Goal: Task Accomplishment & Management: Complete application form

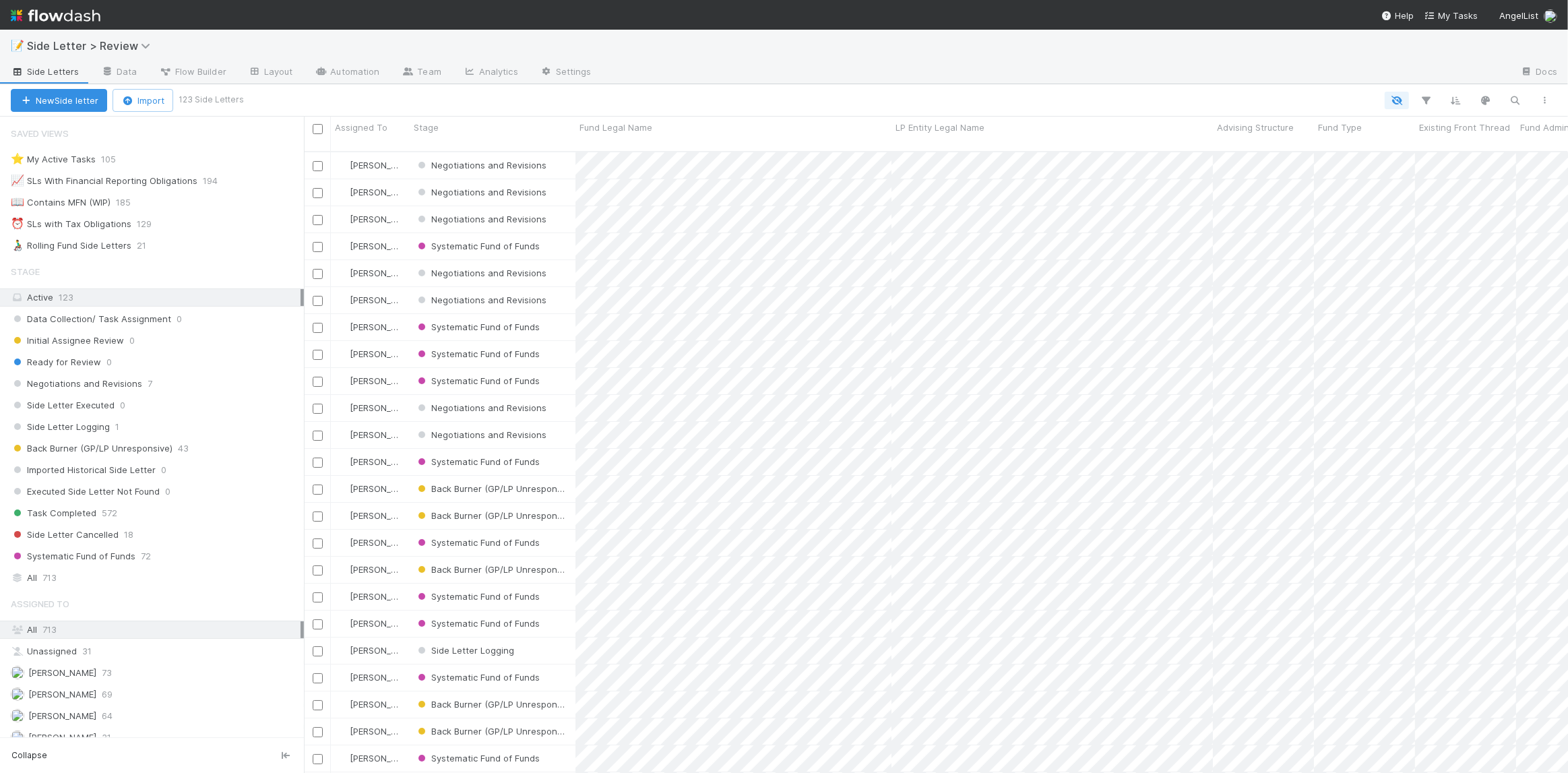
scroll to position [623, 1254]
click at [103, 76] on link "Data" at bounding box center [118, 73] width 58 height 22
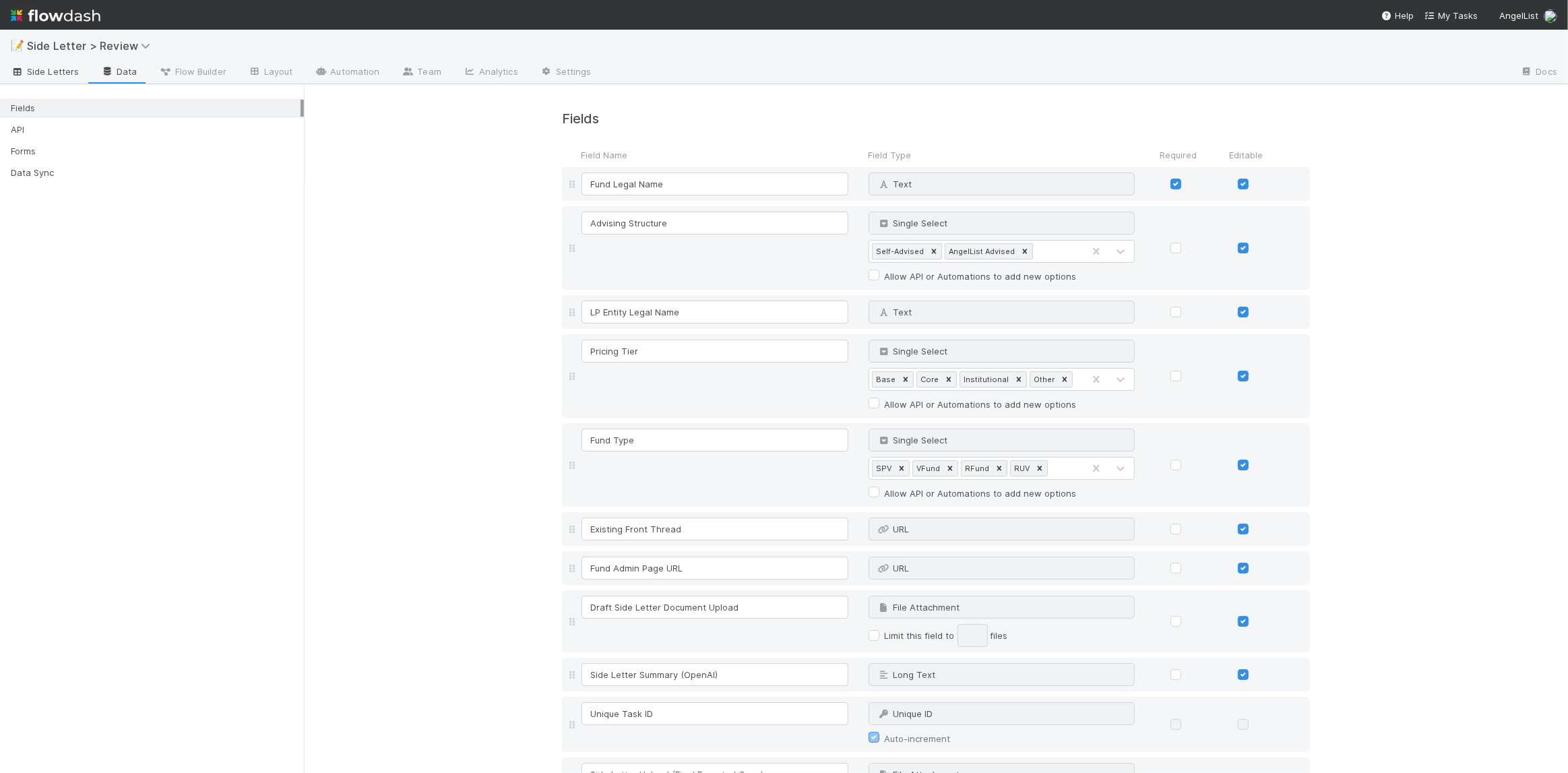
click at [65, 71] on span "Side Letters" at bounding box center [44, 71] width 68 height 14
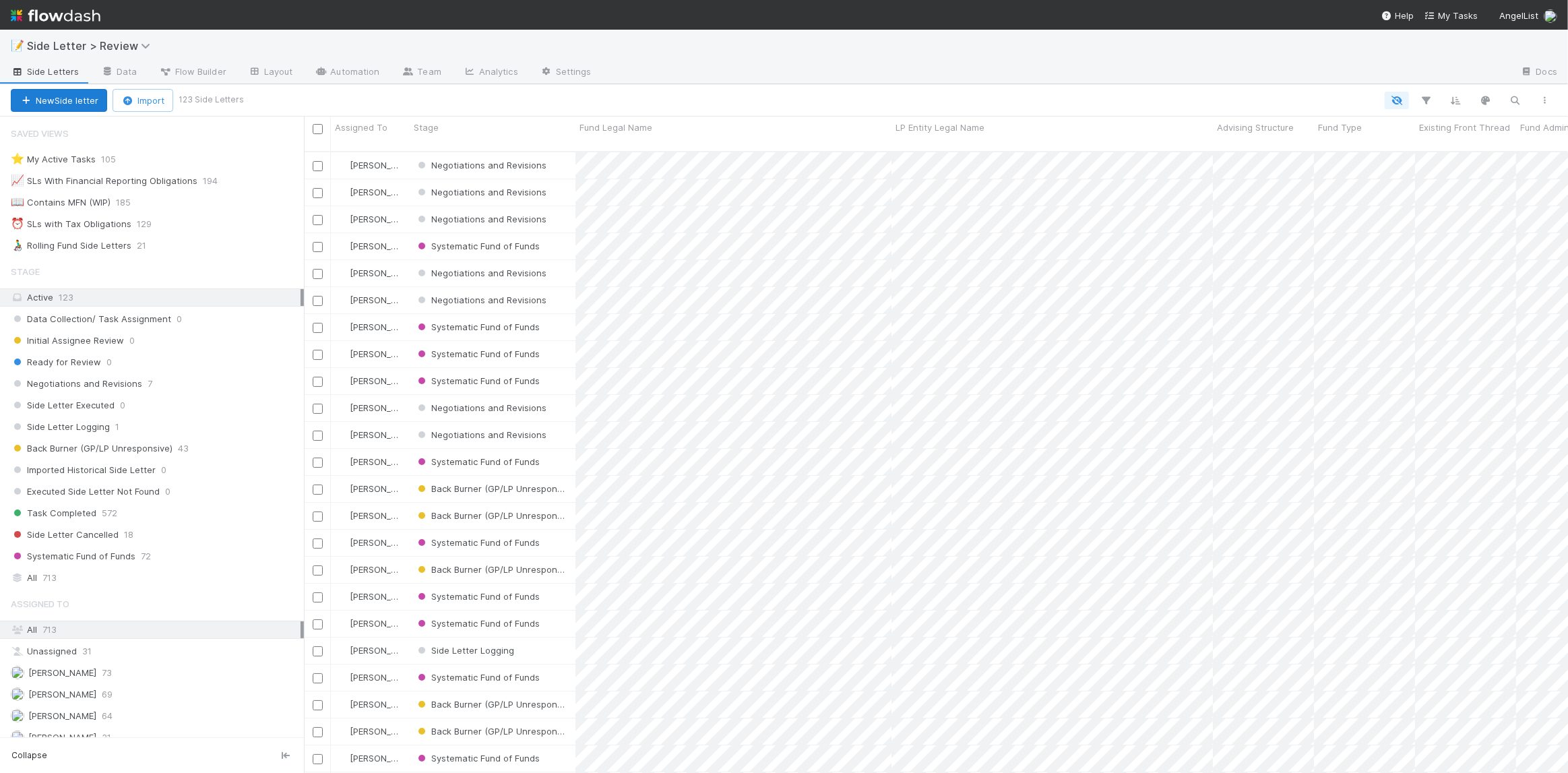
scroll to position [623, 1254]
click at [71, 105] on button "New Side letter" at bounding box center [59, 100] width 96 height 23
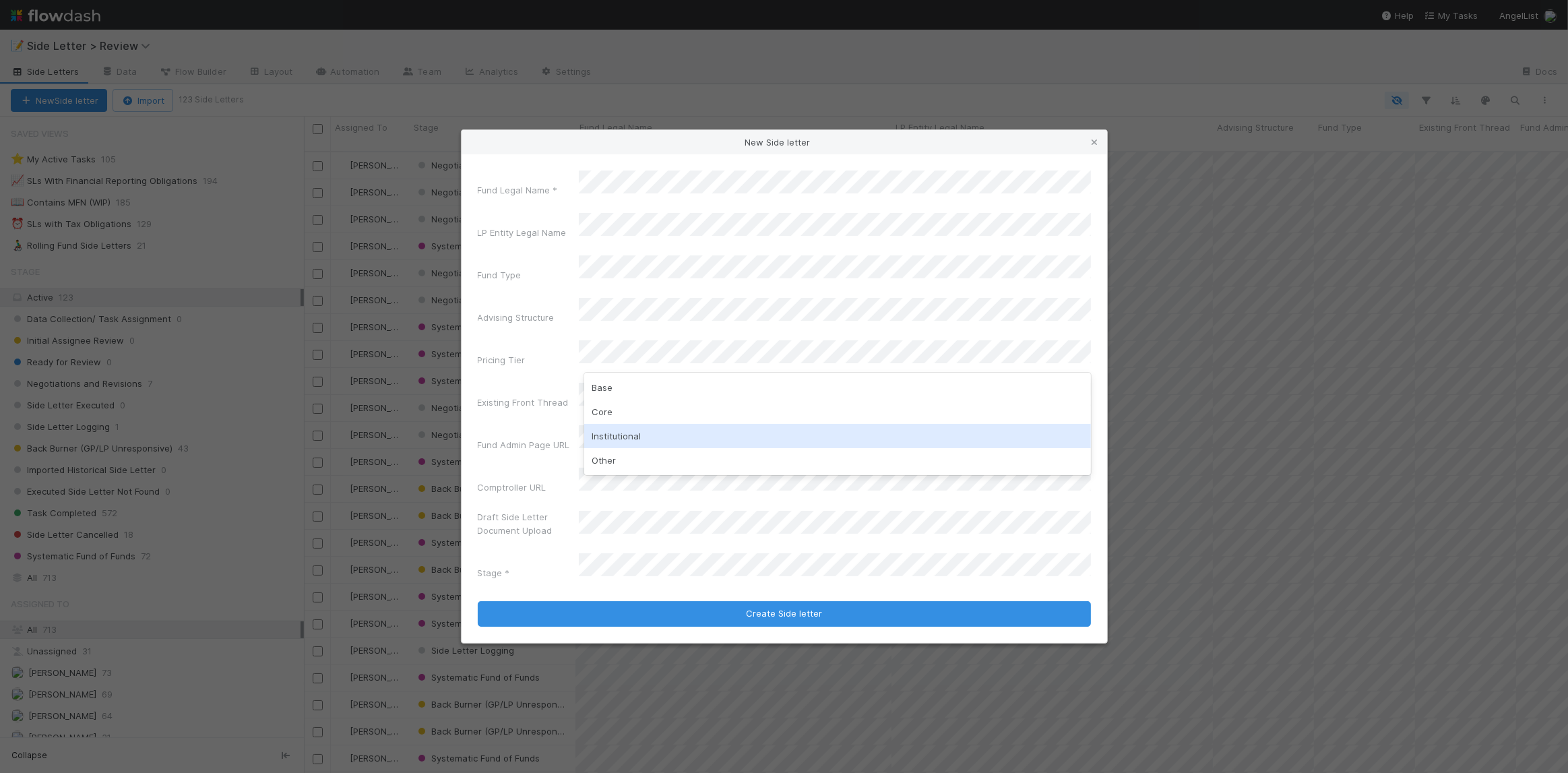
click at [626, 452] on div "Other" at bounding box center [837, 460] width 507 height 24
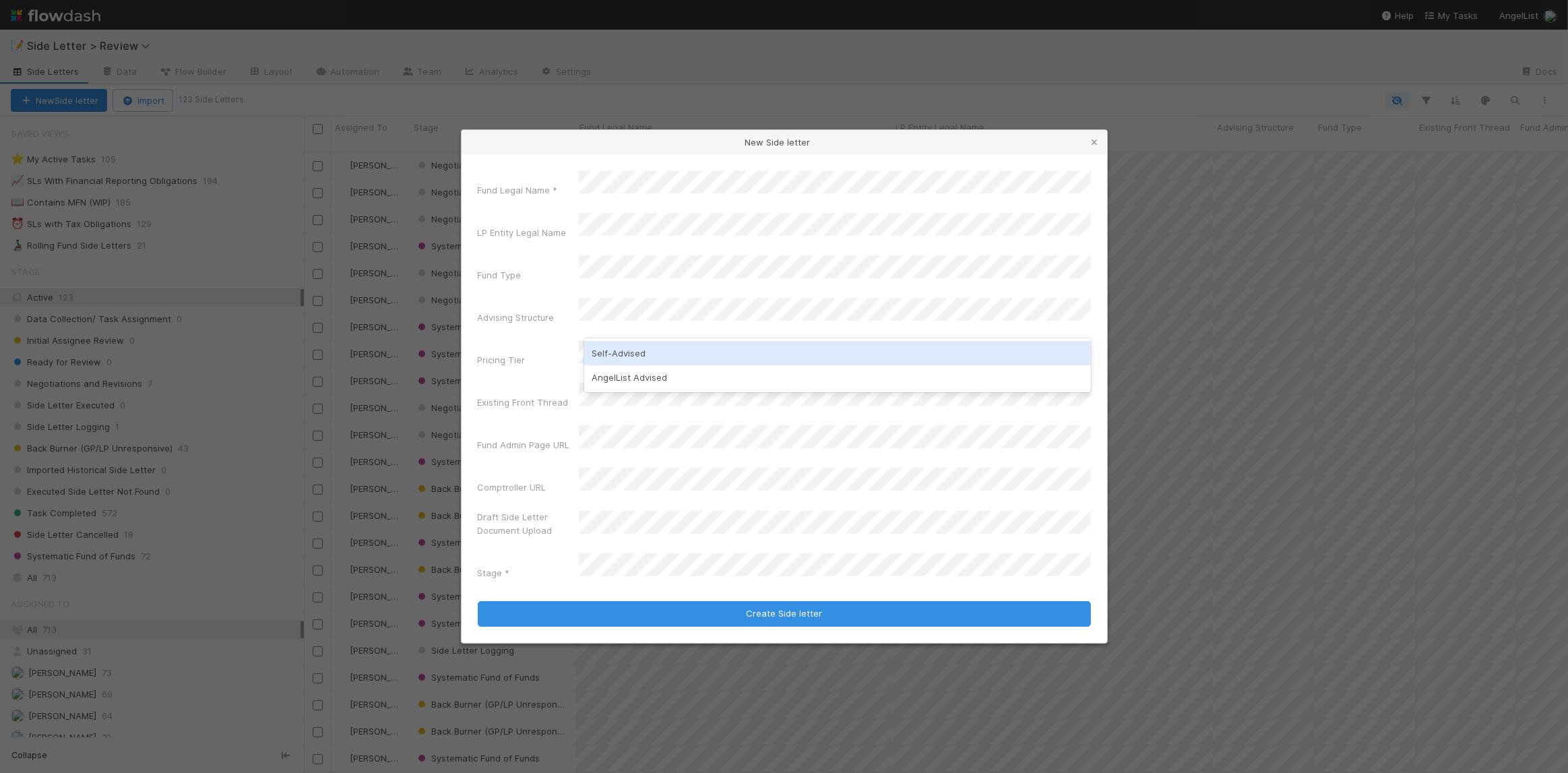
click at [618, 363] on div "Self-Advised" at bounding box center [837, 353] width 507 height 24
click at [614, 305] on div "Fund Legal Name * LP Entity Legal Name Fund Type Advising Structure Pricing Tie…" at bounding box center [784, 377] width 613 height 414
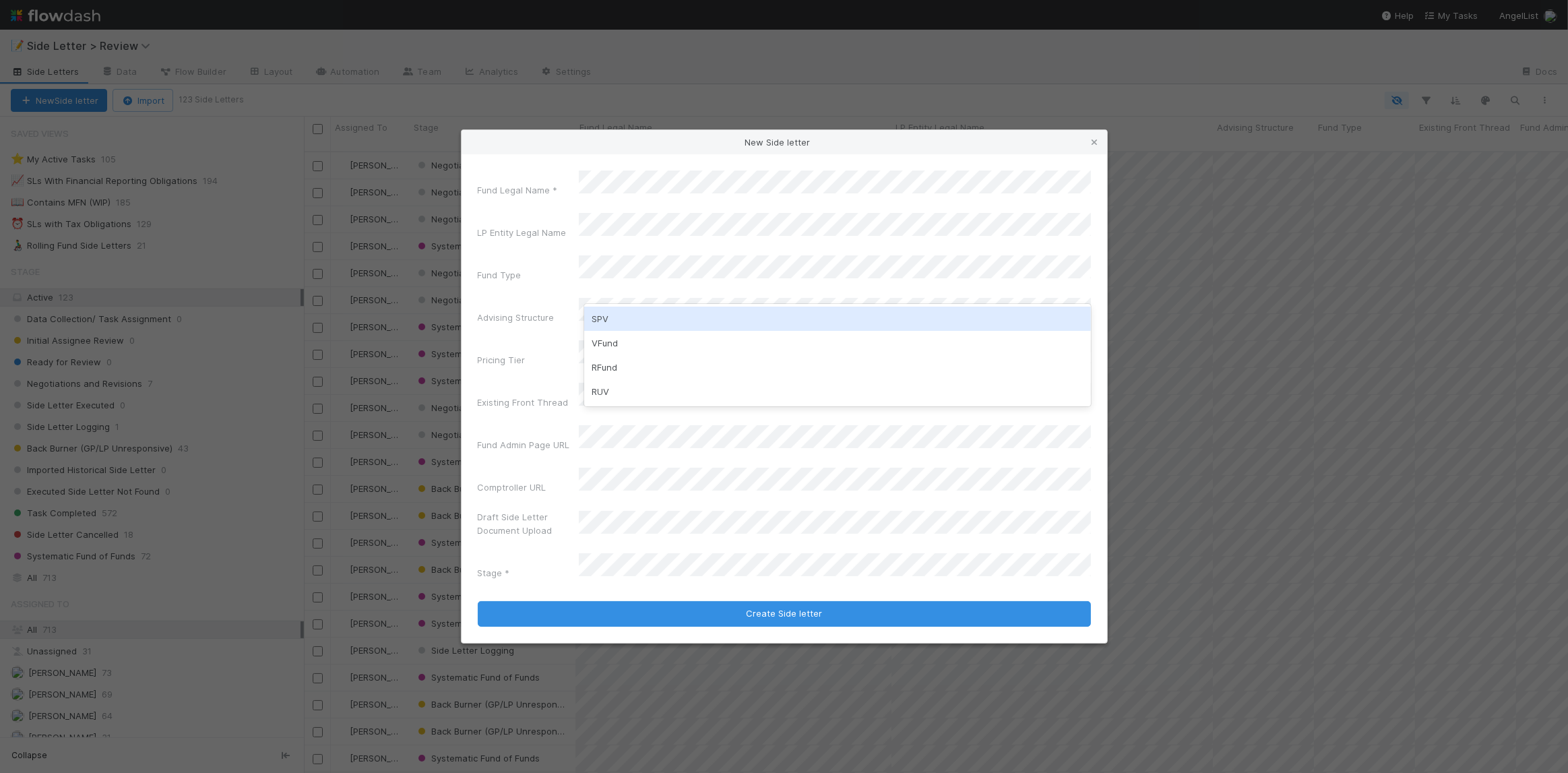
click at [619, 322] on div "SPV" at bounding box center [837, 318] width 507 height 24
click at [604, 267] on div "Fund Legal Name * LP Entity Legal Name Fund Type Advising Structure Pricing Tie…" at bounding box center [784, 377] width 613 height 414
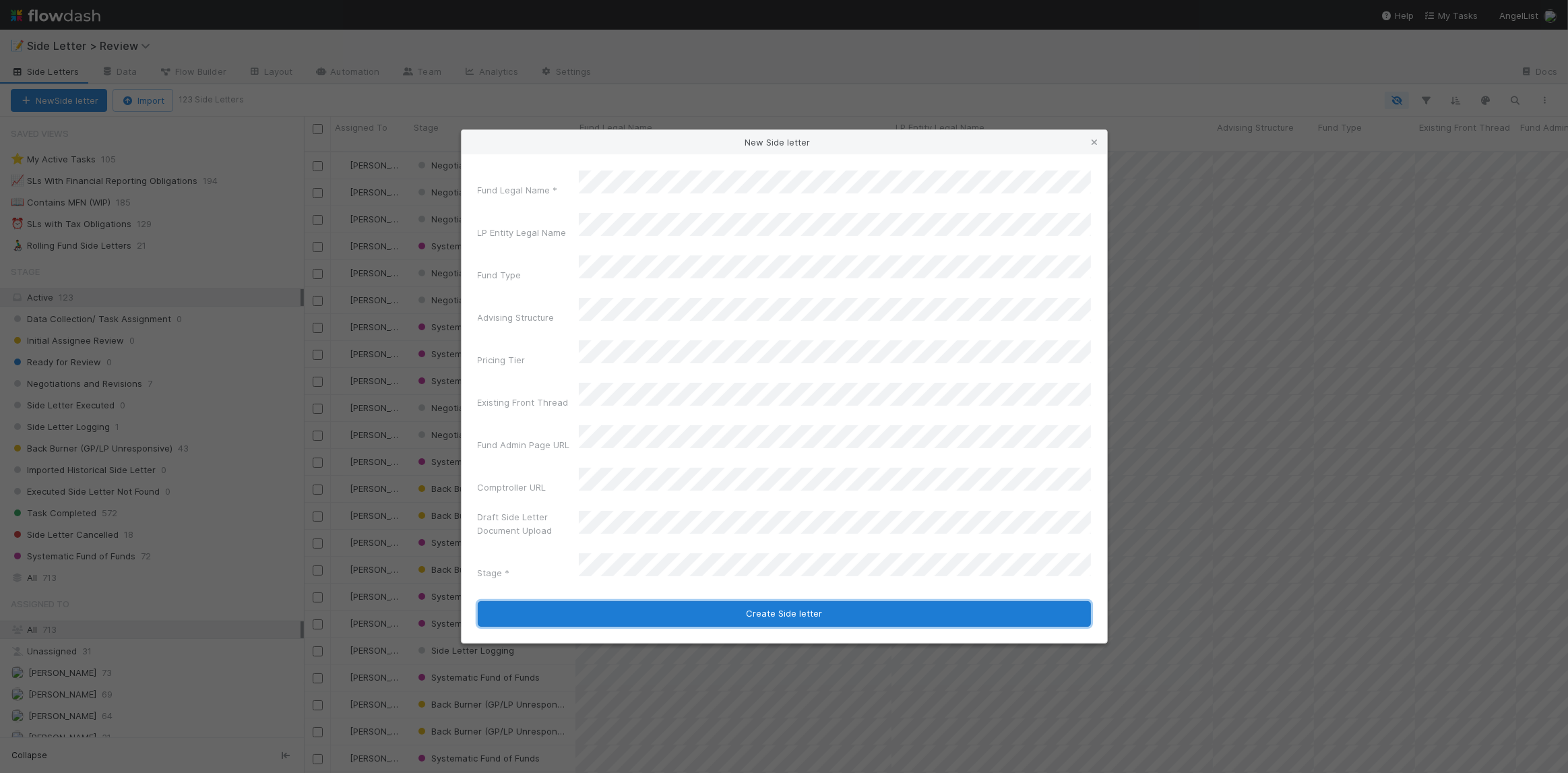
click at [640, 601] on button "Create Side letter" at bounding box center [784, 614] width 613 height 26
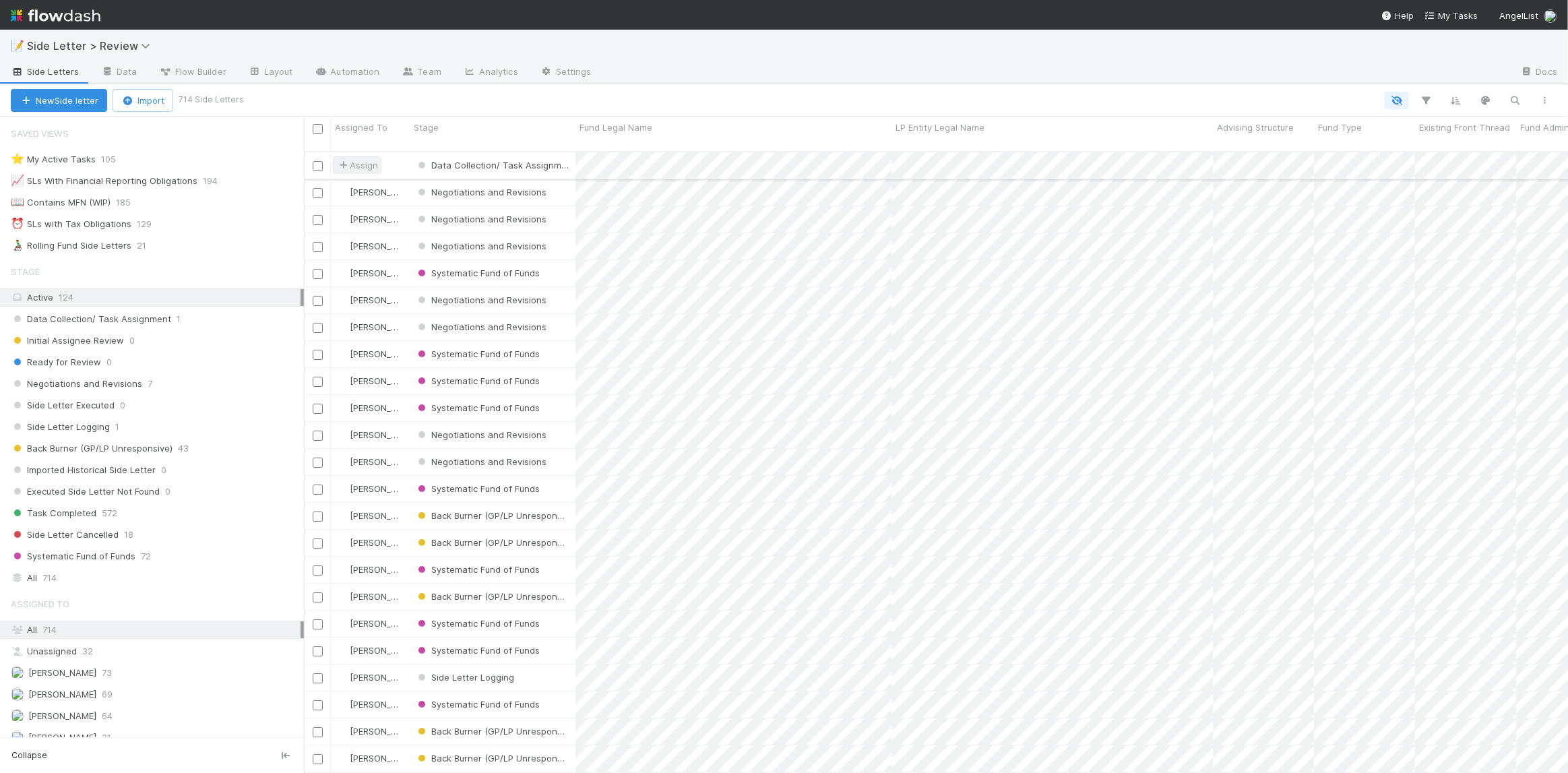
click at [360, 158] on span "Assign" at bounding box center [357, 165] width 42 height 14
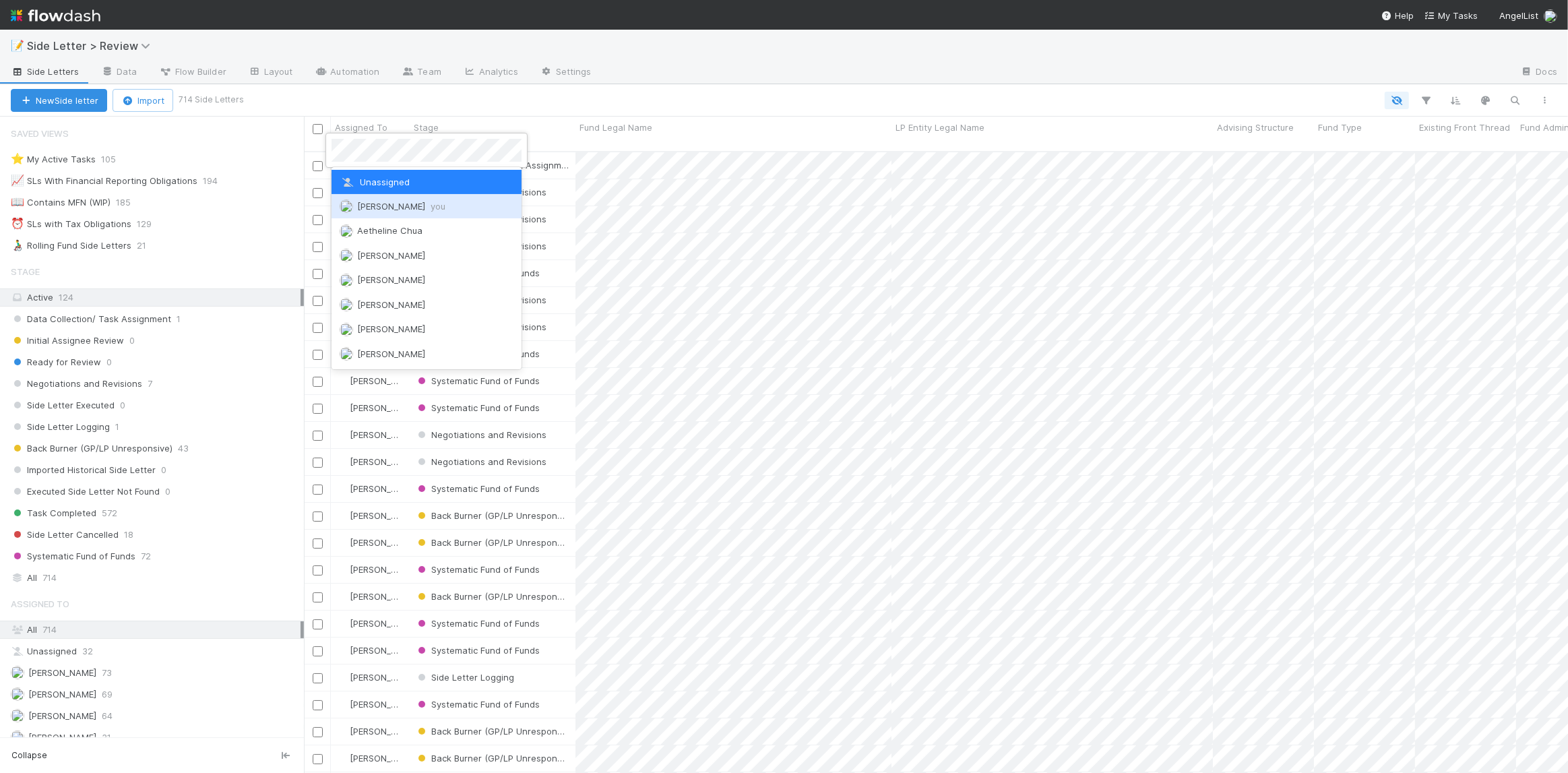
click at [379, 207] on span "[PERSON_NAME] you" at bounding box center [402, 206] width 89 height 11
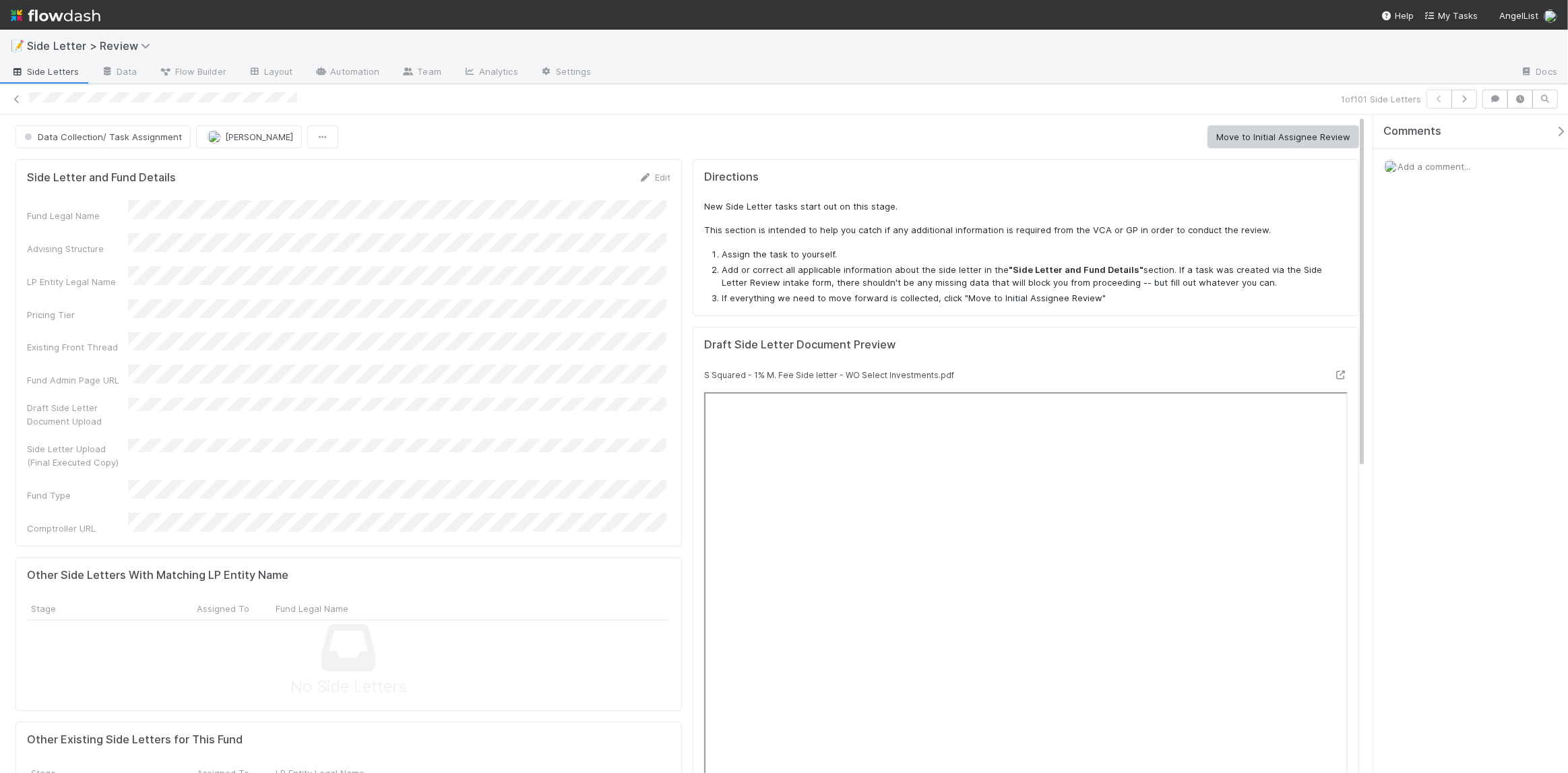
click at [1120, 144] on div "Data Collection/ Task Assignment [PERSON_NAME] Move to Initial Assignee Review" at bounding box center [688, 137] width 1344 height 23
click at [1252, 131] on button "Move to Initial Assignee Review" at bounding box center [1283, 137] width 152 height 23
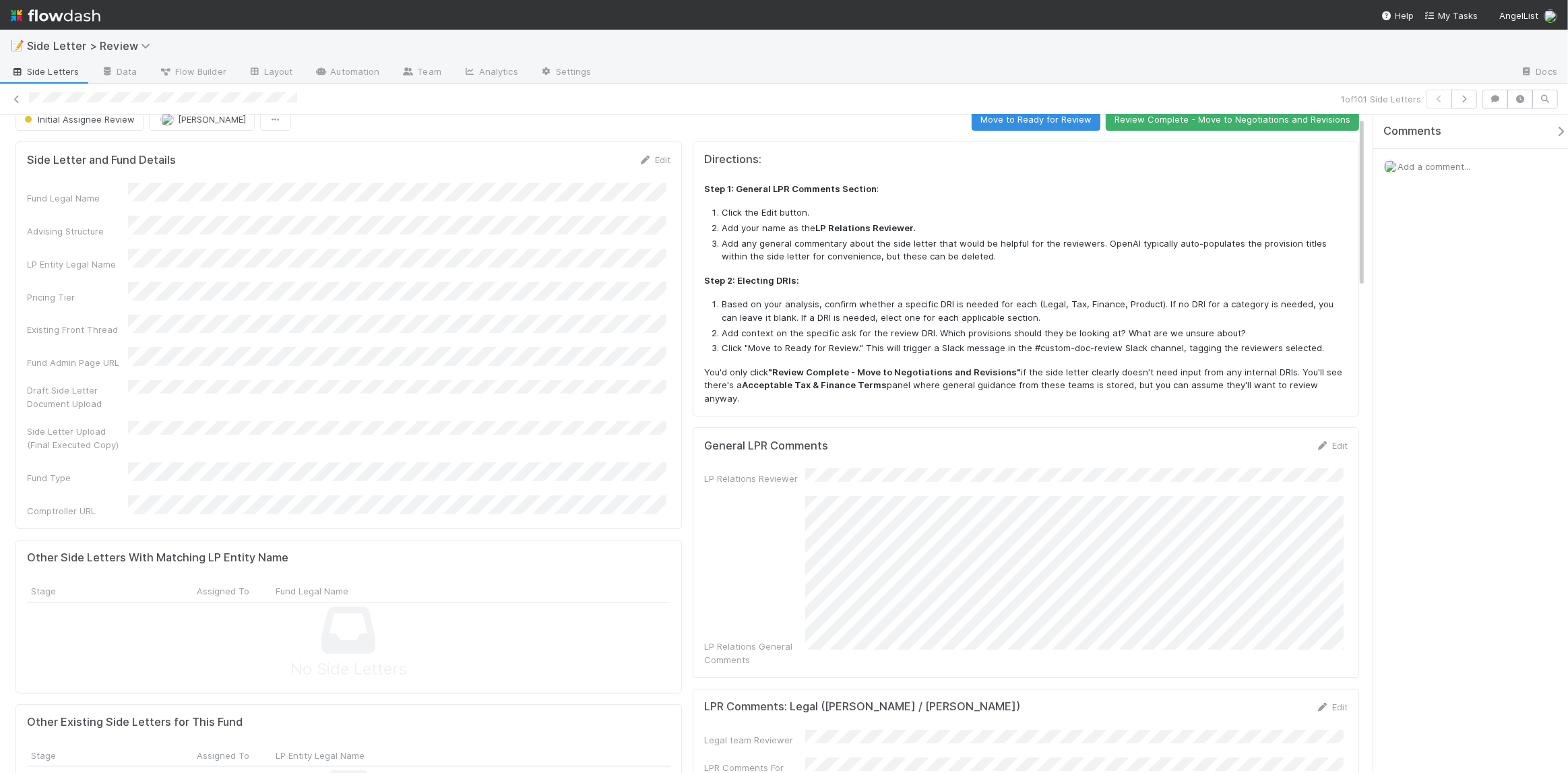
scroll to position [25, 0]
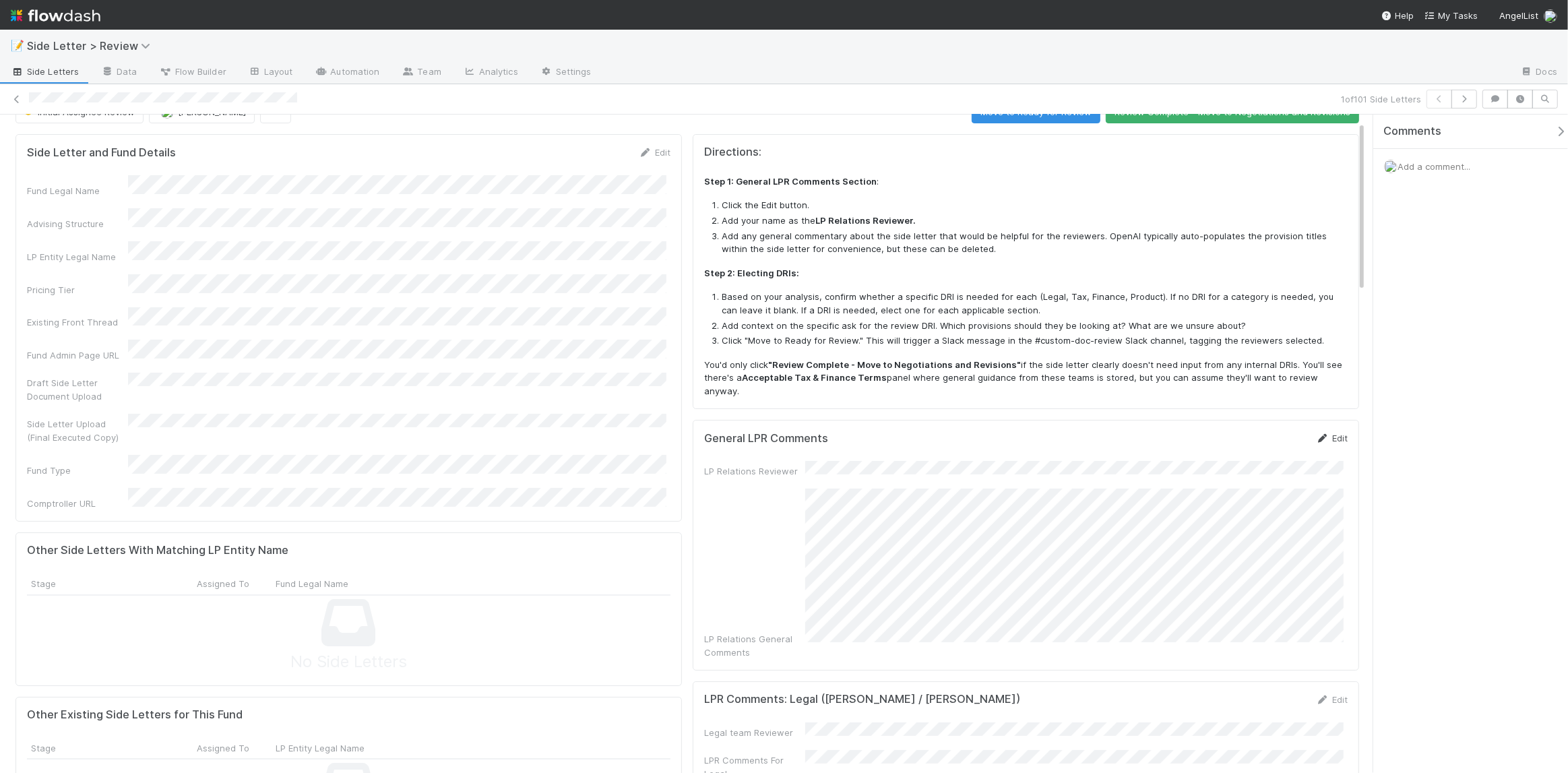
click at [1335, 432] on link "Edit" at bounding box center [1332, 438] width 32 height 11
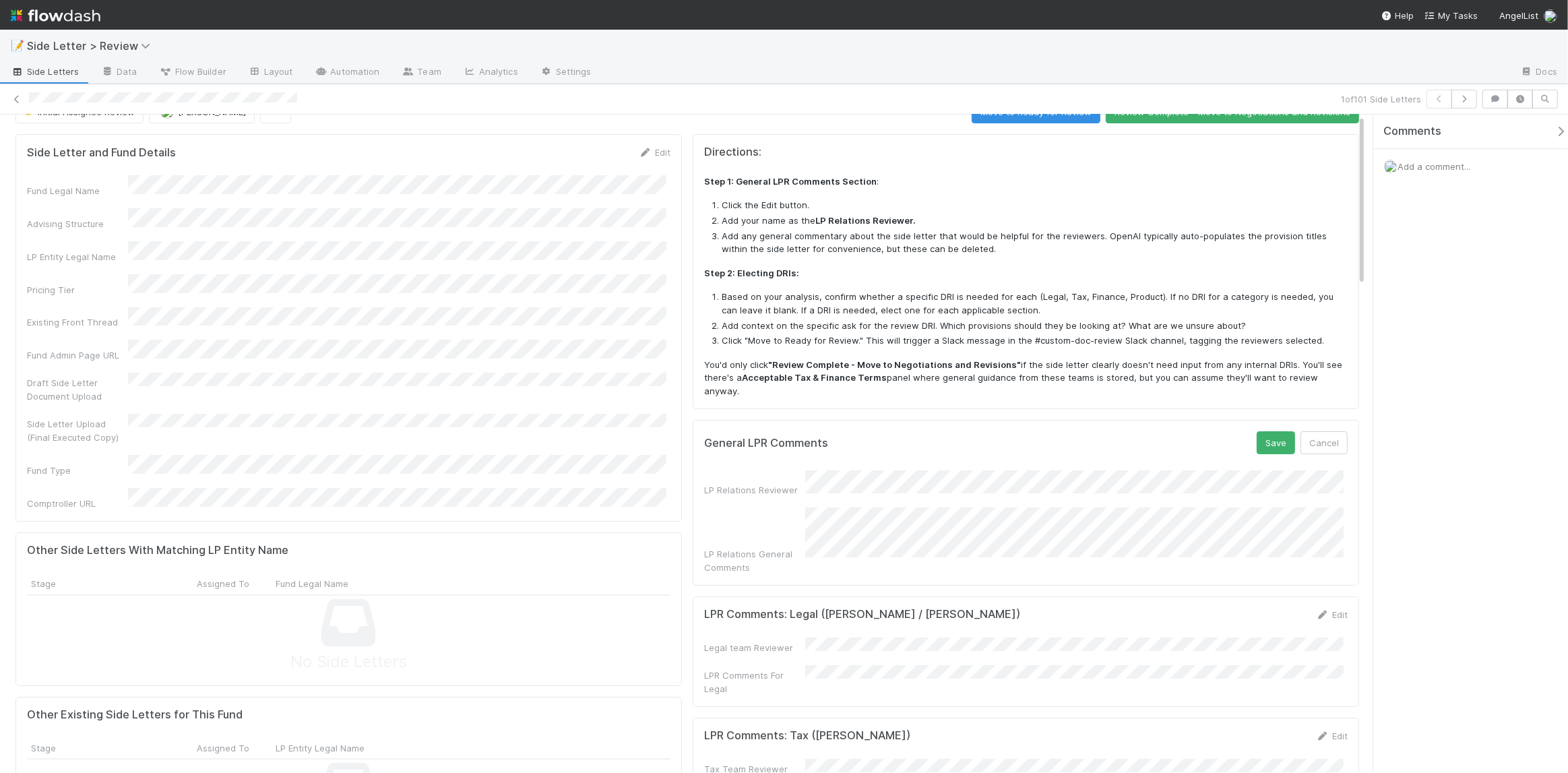
scroll to position [0, 0]
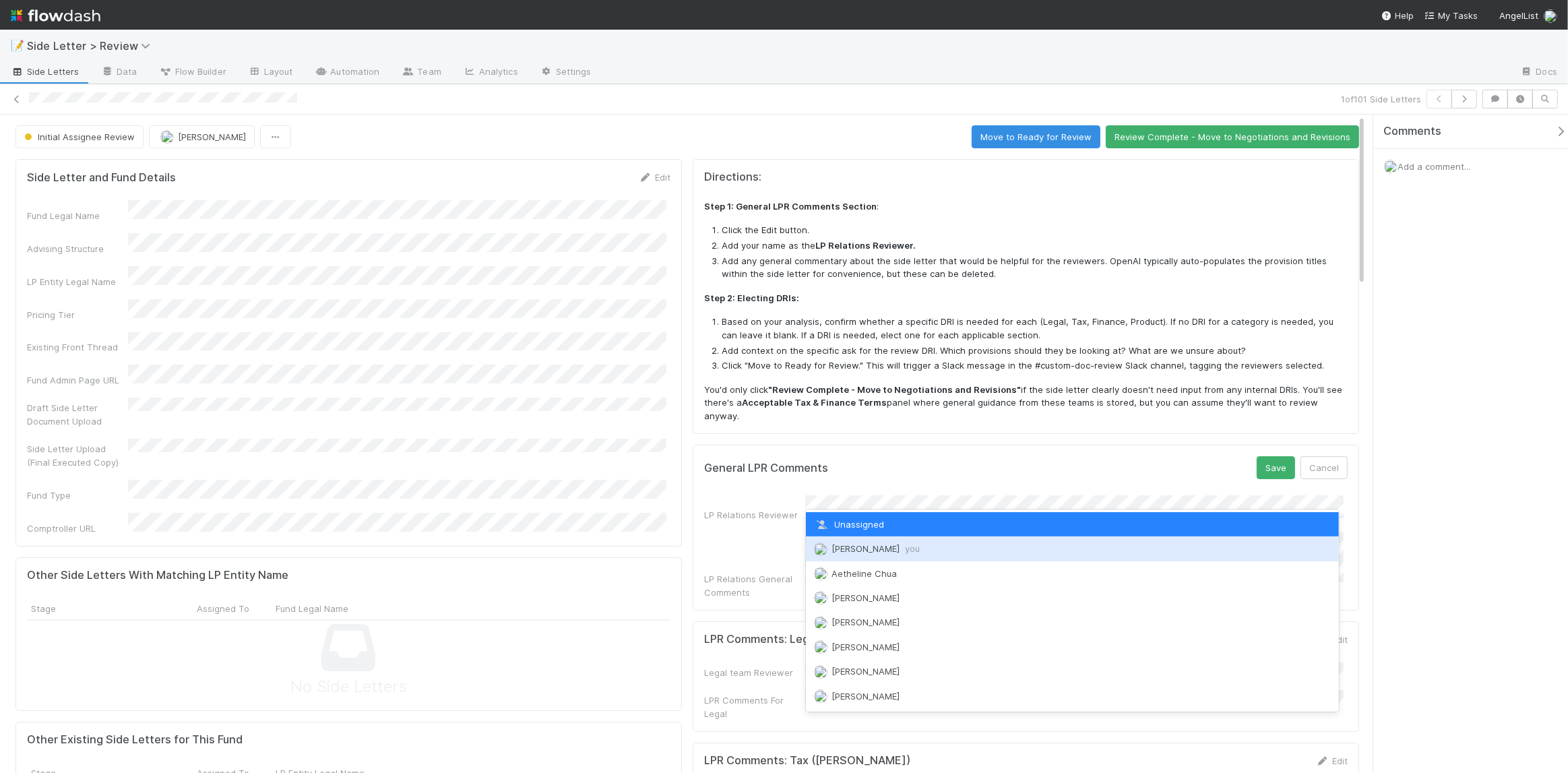
click at [883, 542] on div "[PERSON_NAME] you" at bounding box center [1072, 548] width 533 height 24
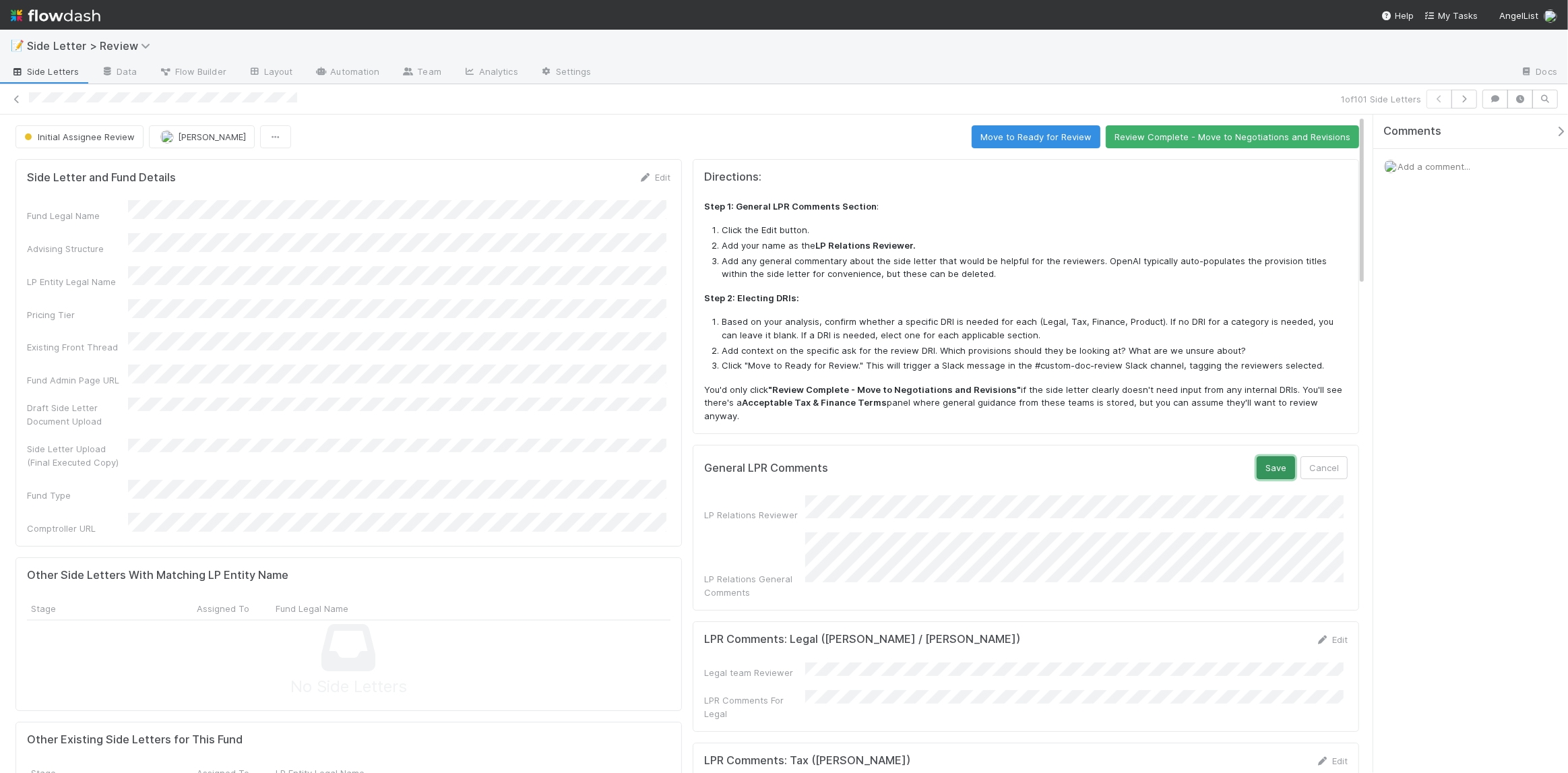
click at [1263, 459] on button "Save" at bounding box center [1275, 468] width 38 height 23
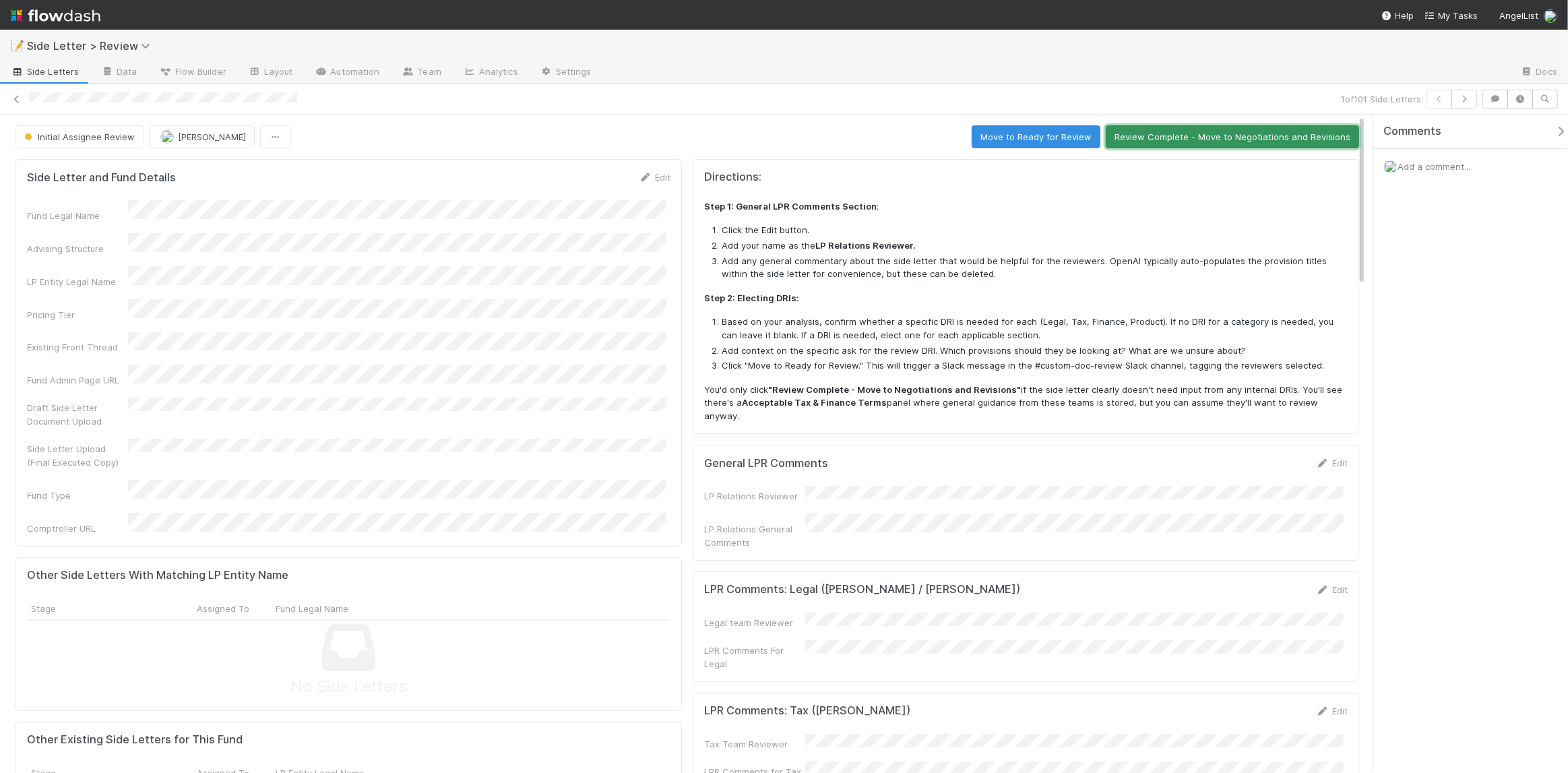
click at [1202, 143] on button "Review Complete - Move to Negotiations and Revisions" at bounding box center [1232, 137] width 253 height 23
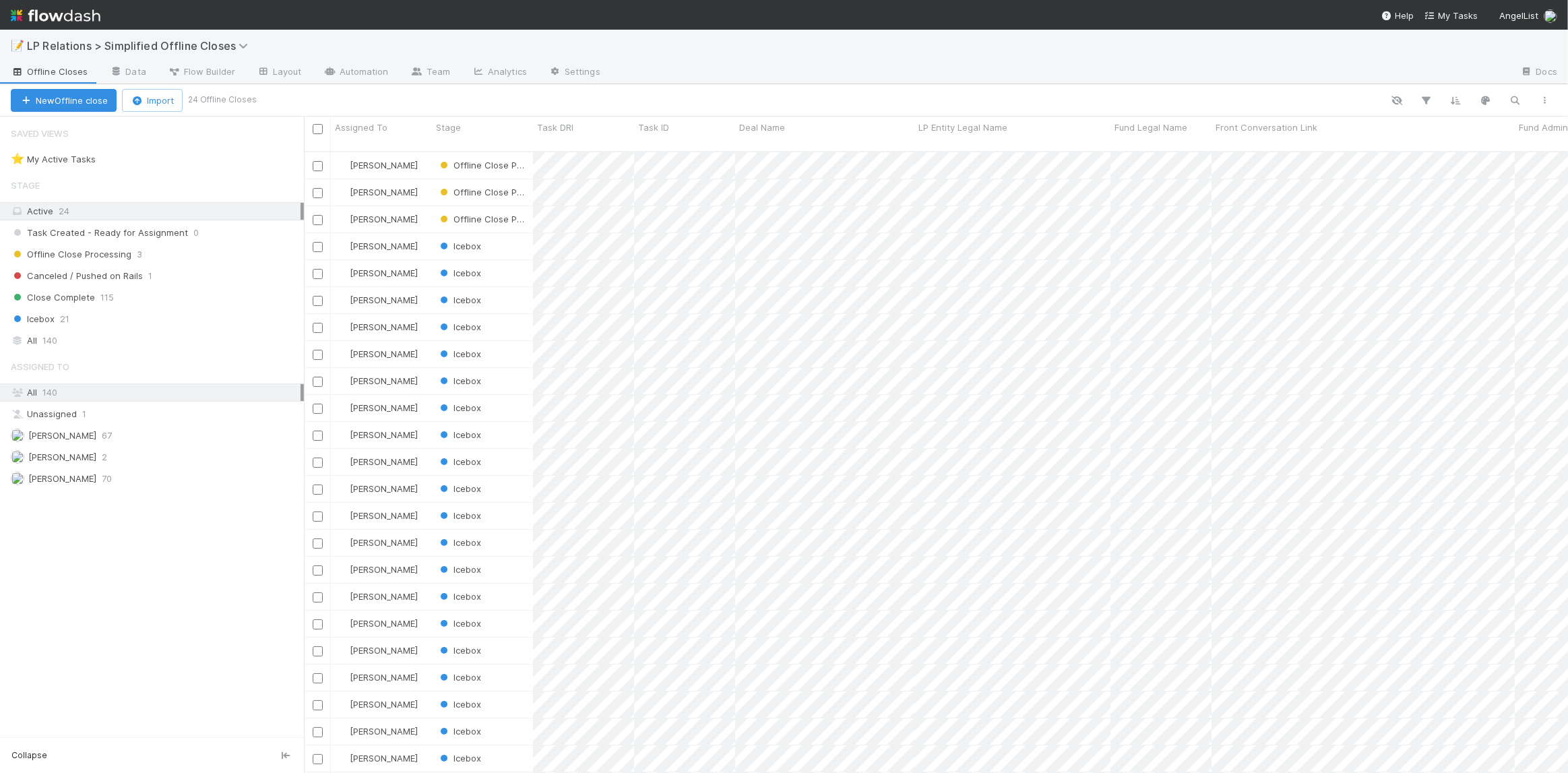
scroll to position [623, 1254]
click at [117, 71] on icon at bounding box center [116, 71] width 14 height 8
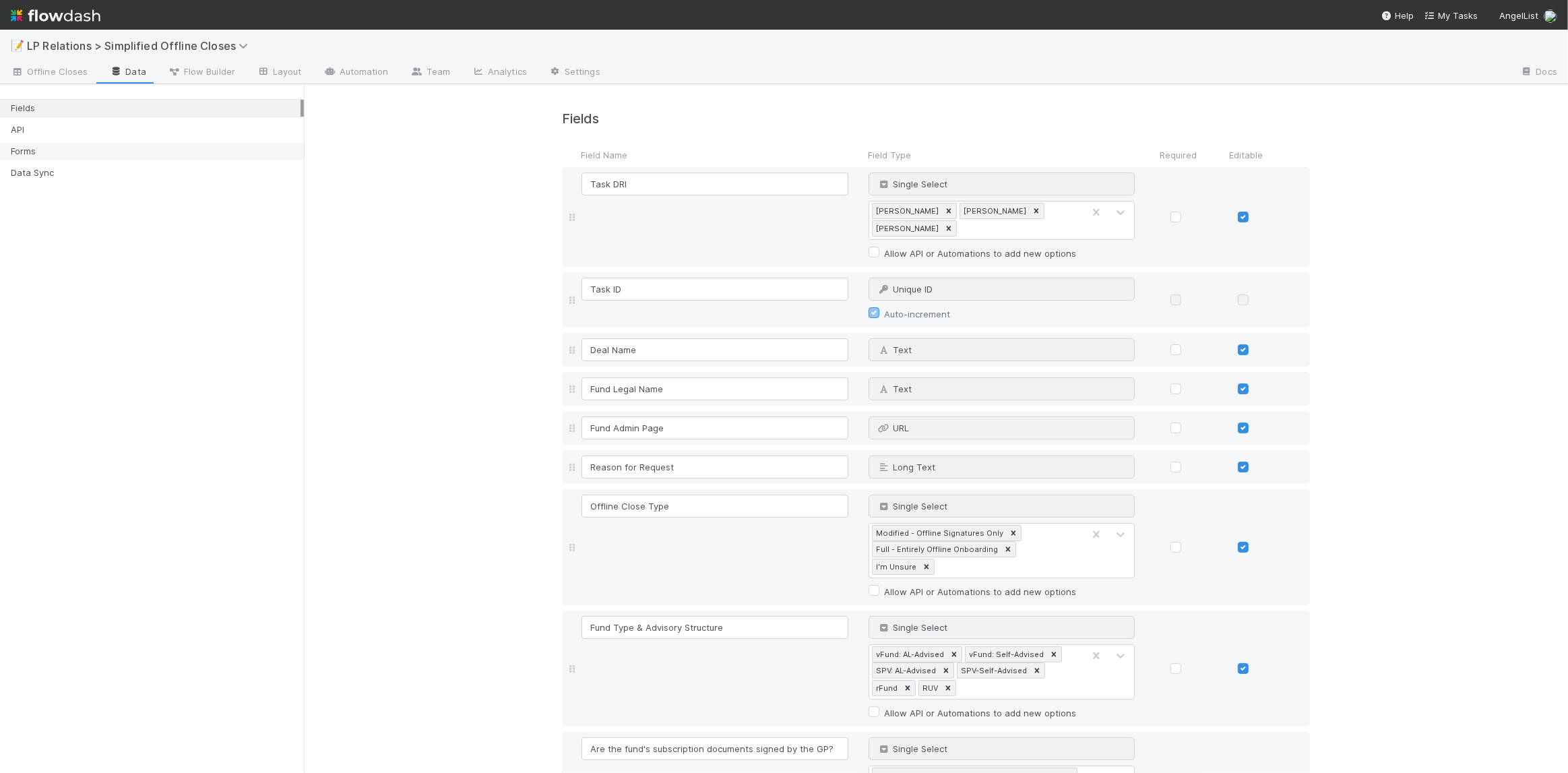
click at [128, 148] on div "Forms" at bounding box center [155, 151] width 290 height 17
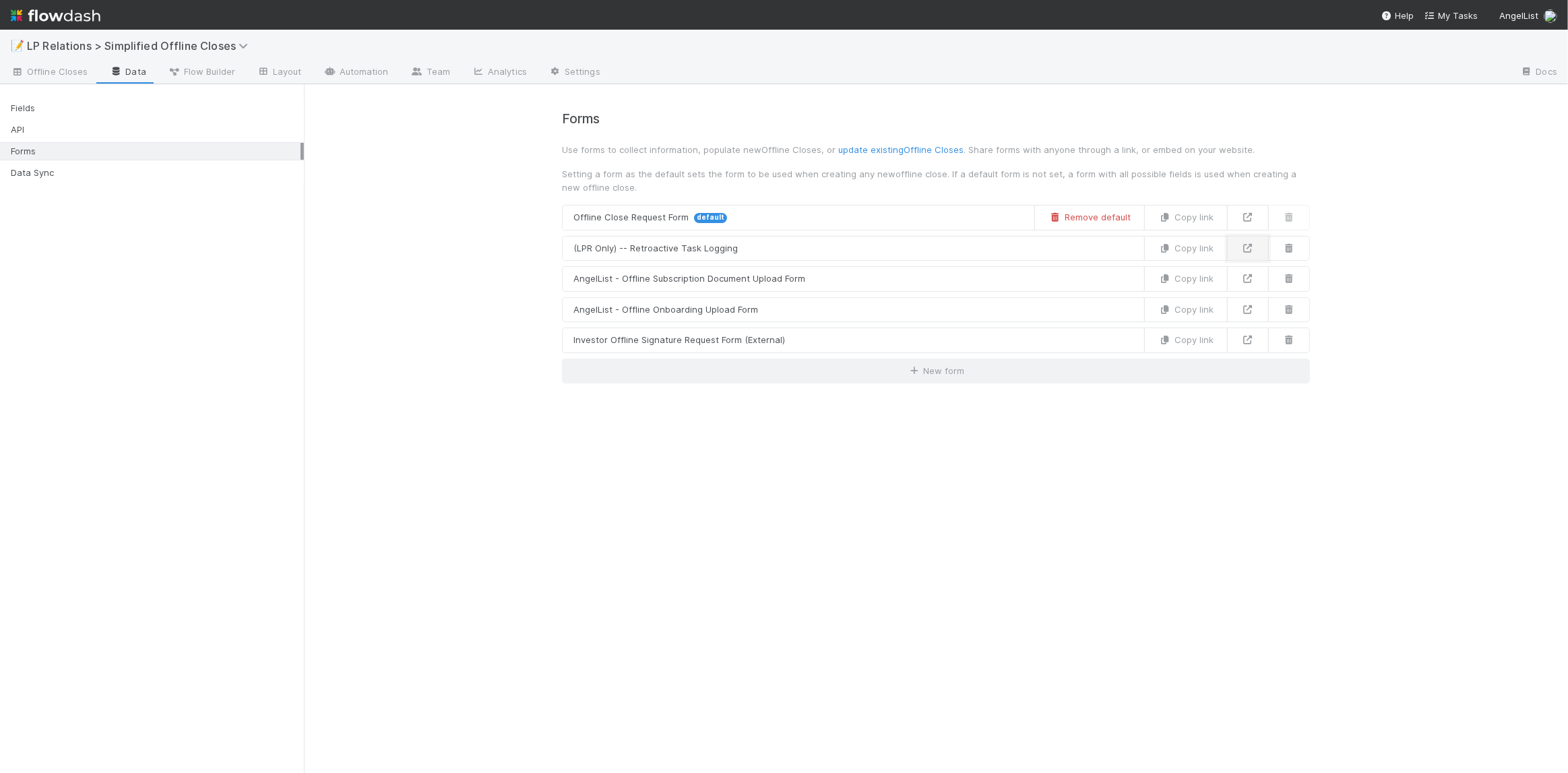
click at [1242, 247] on icon at bounding box center [1247, 248] width 14 height 9
